Goal: Task Accomplishment & Management: Use online tool/utility

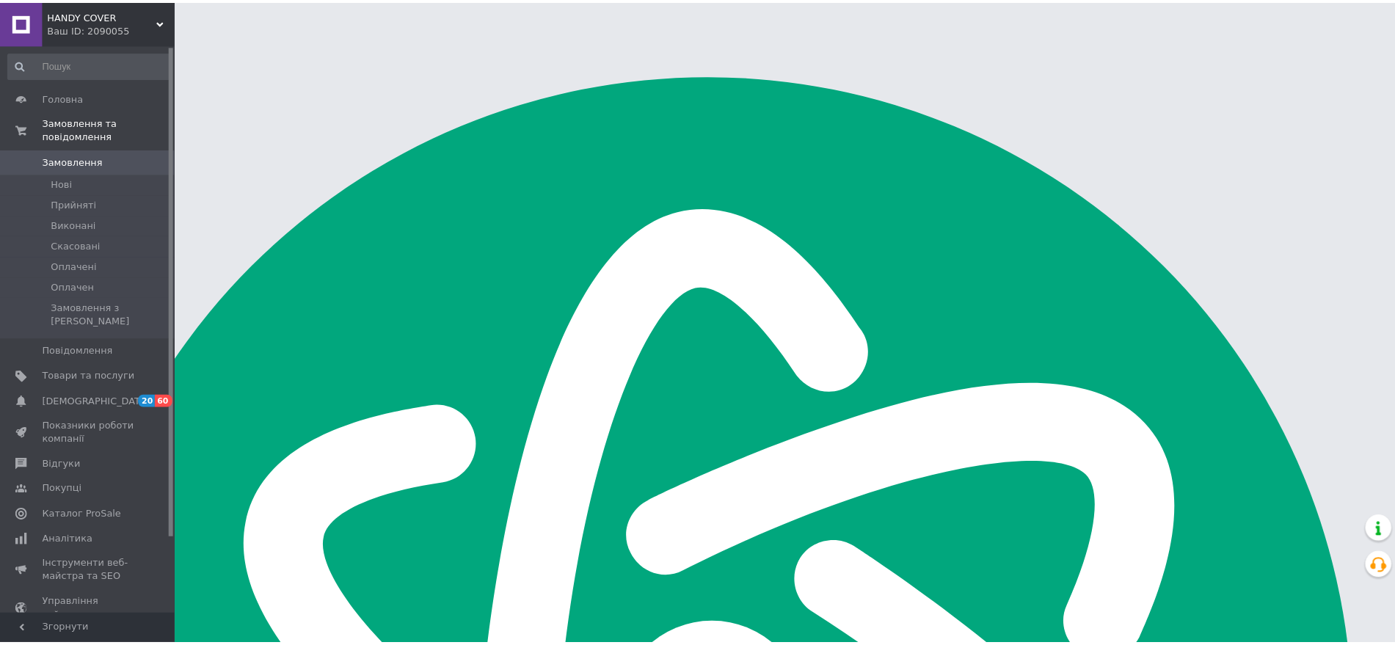
scroll to position [22668, 0]
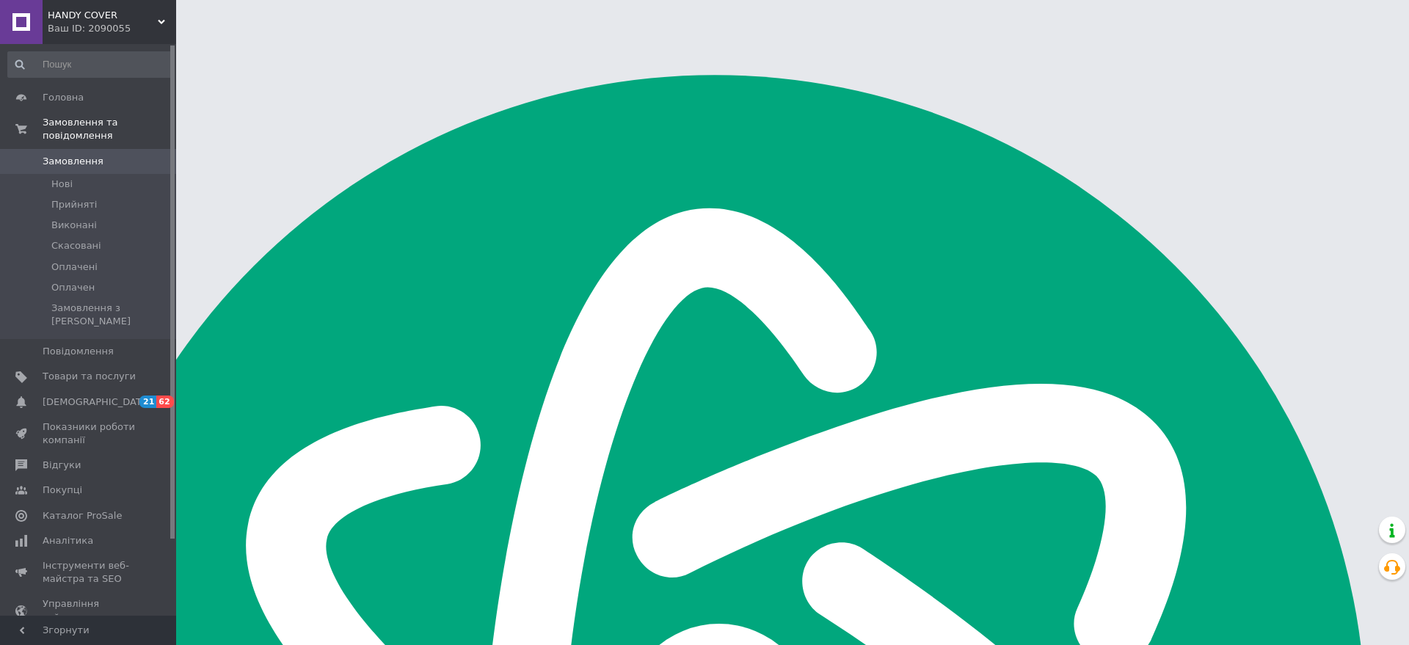
scroll to position [22668, 0]
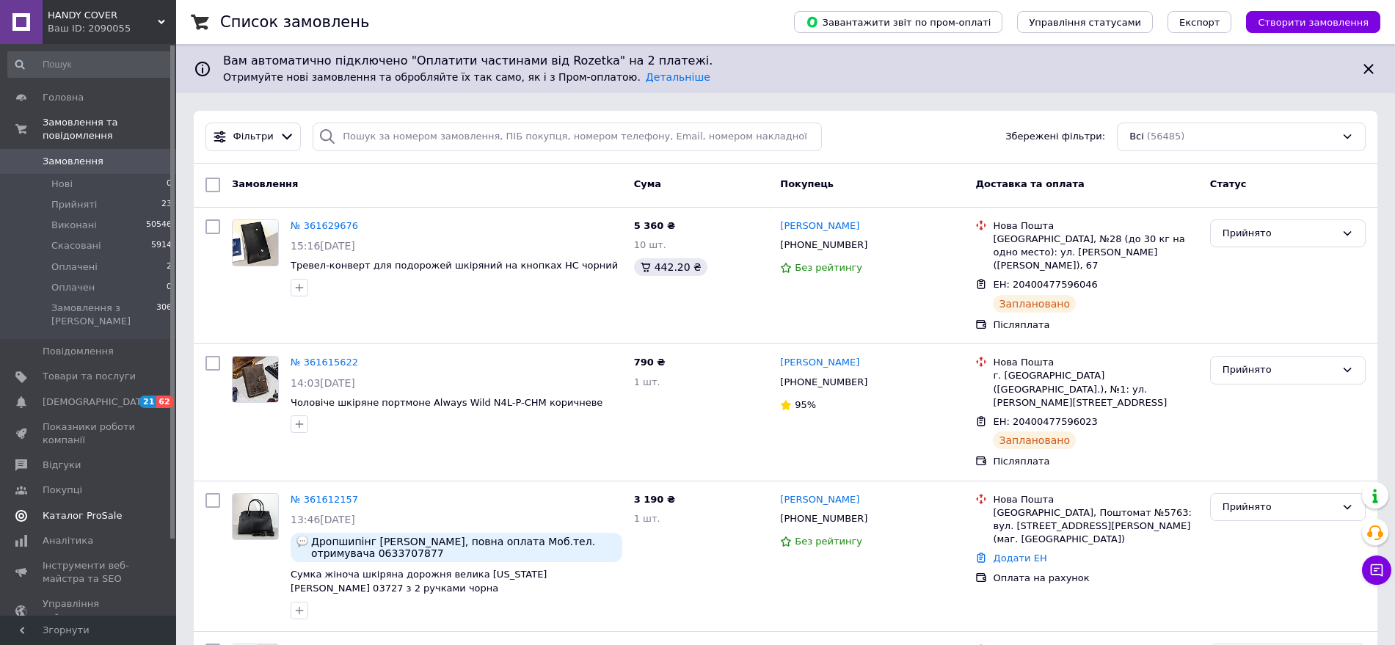
click at [84, 509] on span "Каталог ProSale" at bounding box center [82, 515] width 79 height 13
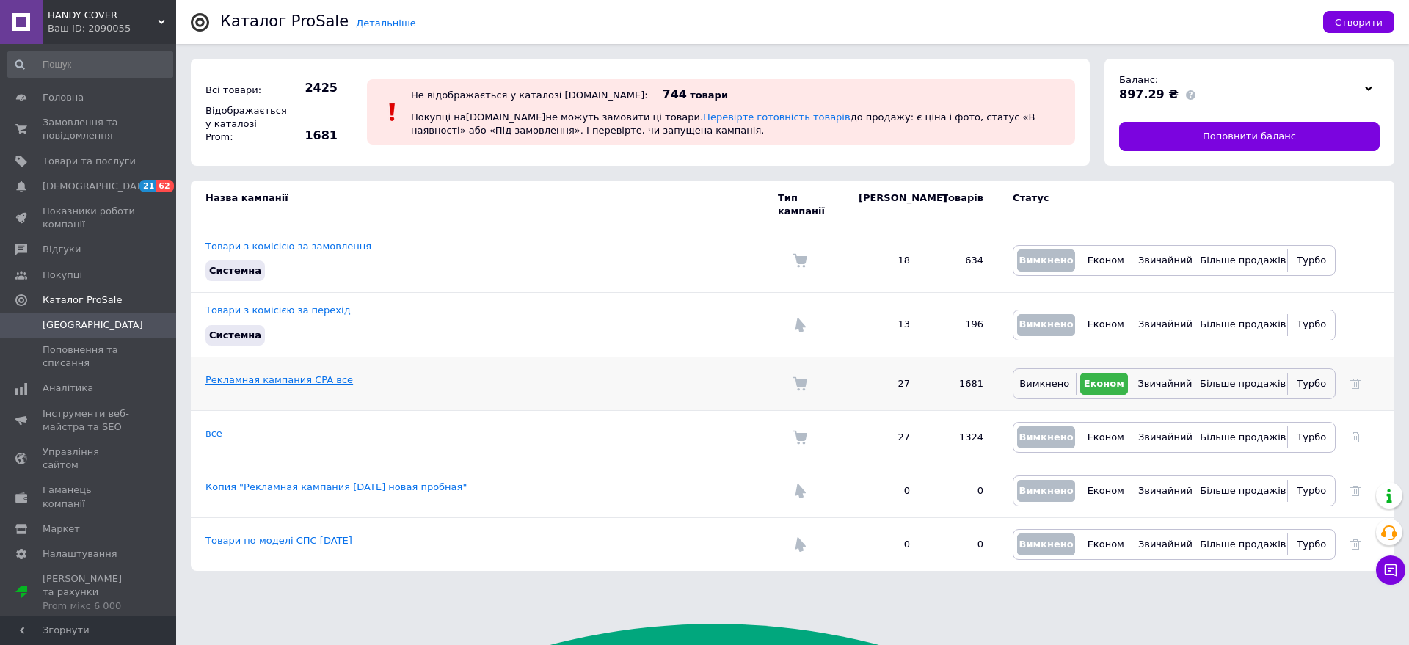
click at [261, 374] on link "Рекламная кампания CPA все" at bounding box center [280, 379] width 148 height 11
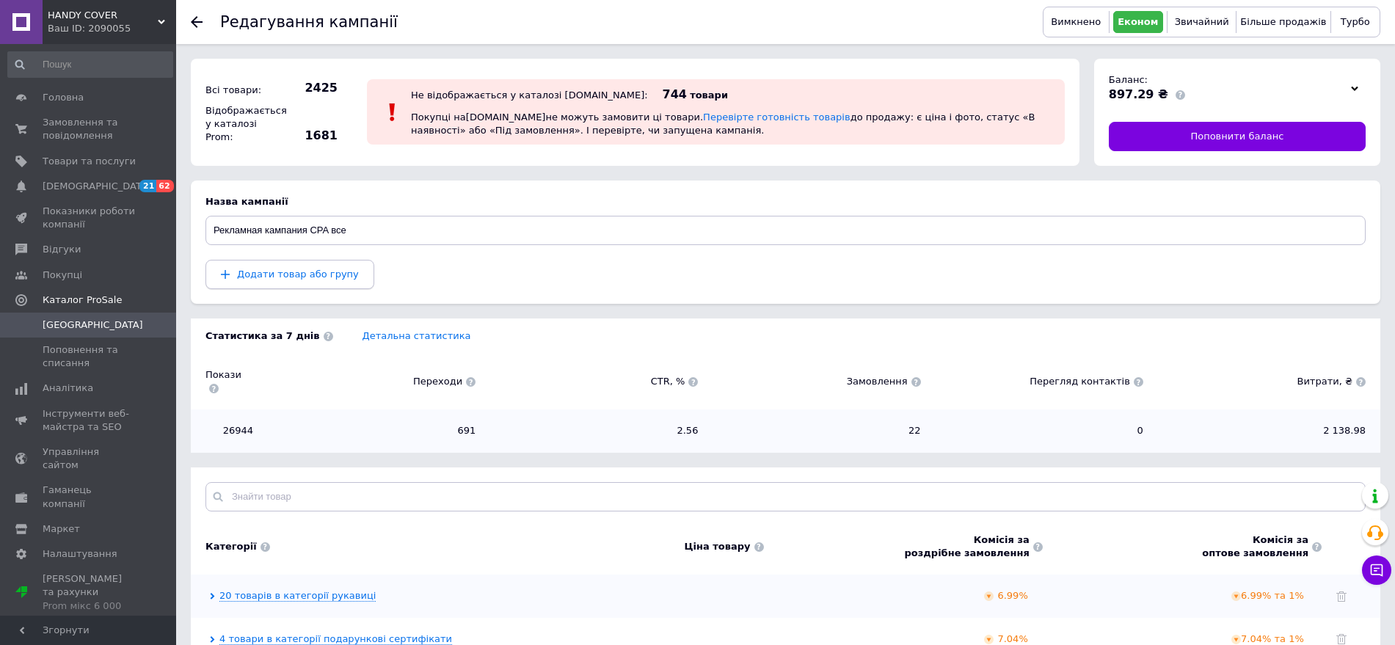
click at [277, 283] on button "Додати товар або групу" at bounding box center [290, 274] width 169 height 29
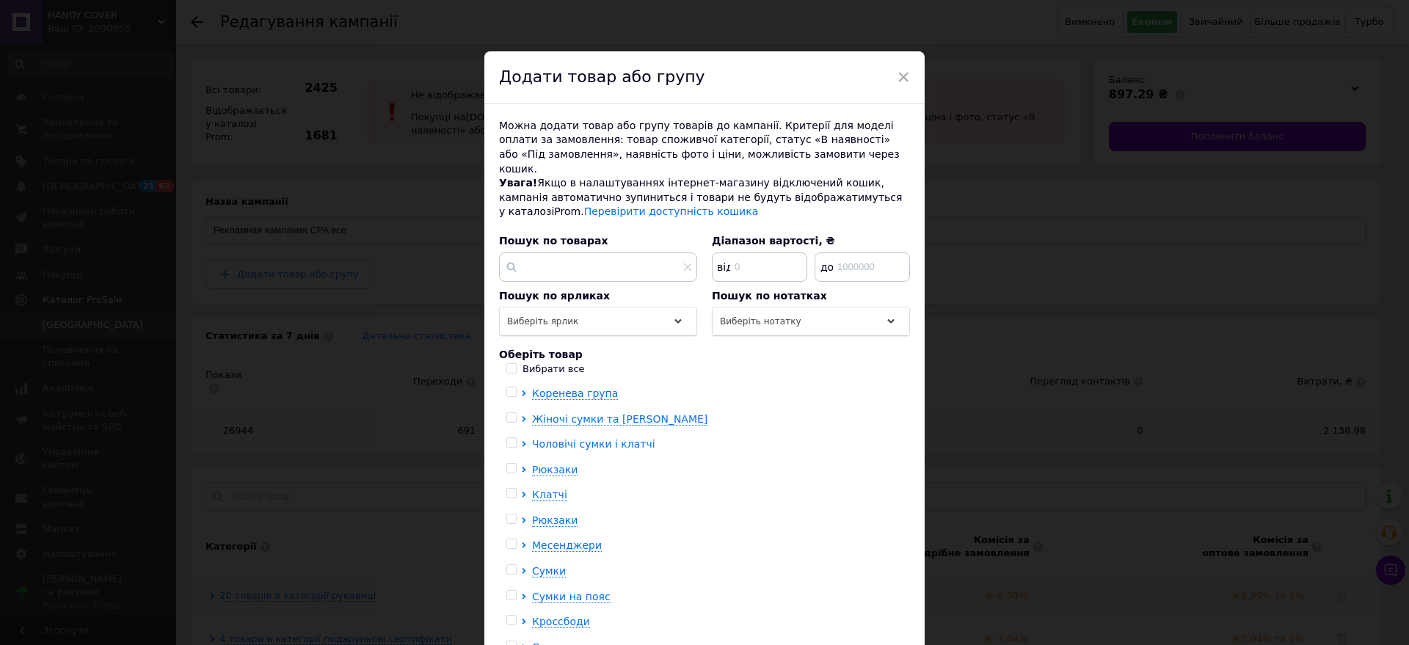
click at [521, 441] on icon at bounding box center [524, 444] width 6 height 6
click at [534, 464] on input "checkbox" at bounding box center [537, 469] width 10 height 10
checkbox input "true"
click at [535, 489] on input "checkbox" at bounding box center [537, 494] width 10 height 10
checkbox input "true"
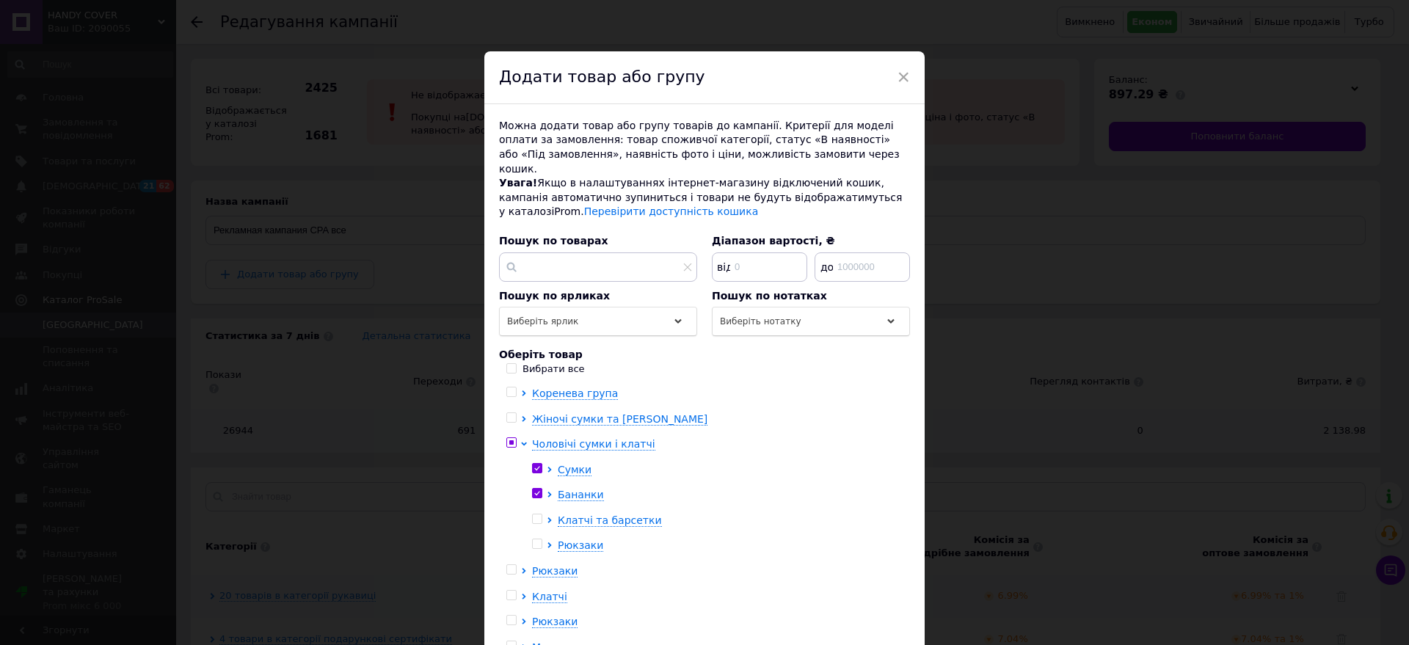
click at [533, 515] on input "checkbox" at bounding box center [537, 520] width 10 height 10
checkbox input "true"
click at [534, 540] on input "checkbox" at bounding box center [537, 545] width 10 height 10
checkbox input "true"
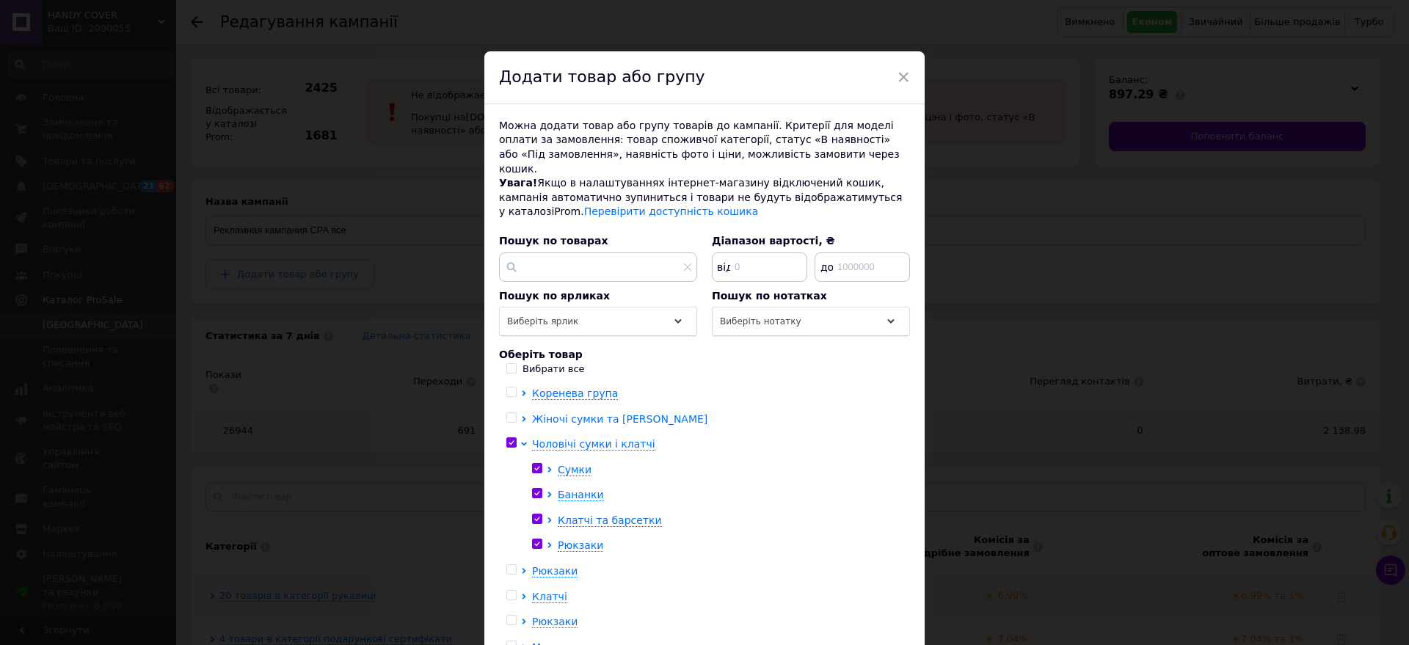
click at [521, 416] on icon at bounding box center [524, 419] width 6 height 6
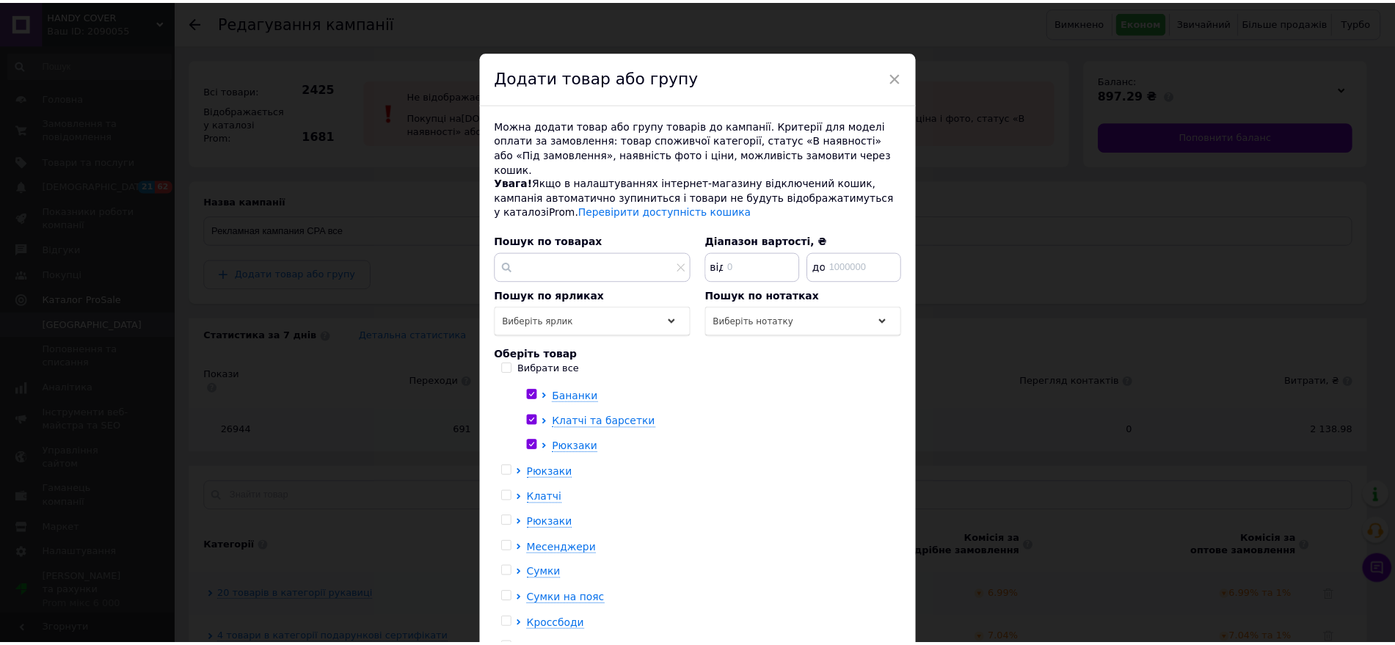
scroll to position [109, 0]
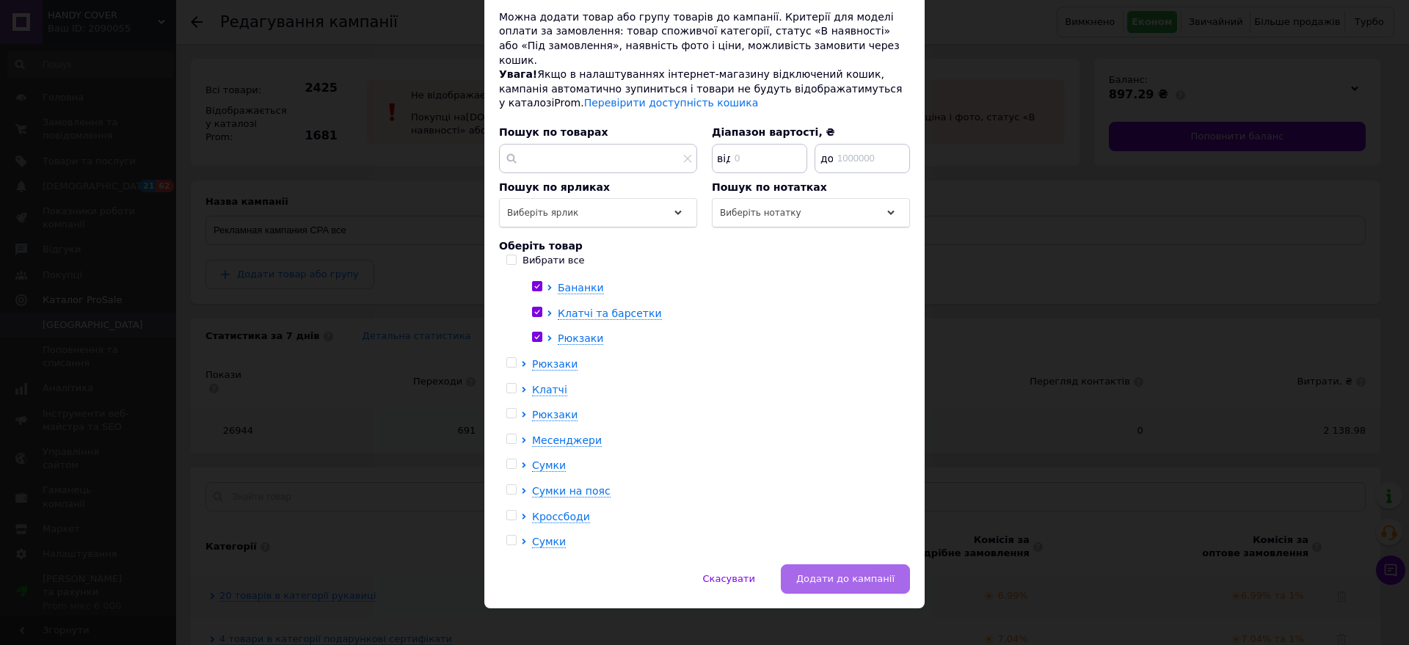
click at [853, 573] on span "Додати до кампанії" at bounding box center [845, 578] width 98 height 11
